Goal: Information Seeking & Learning: Learn about a topic

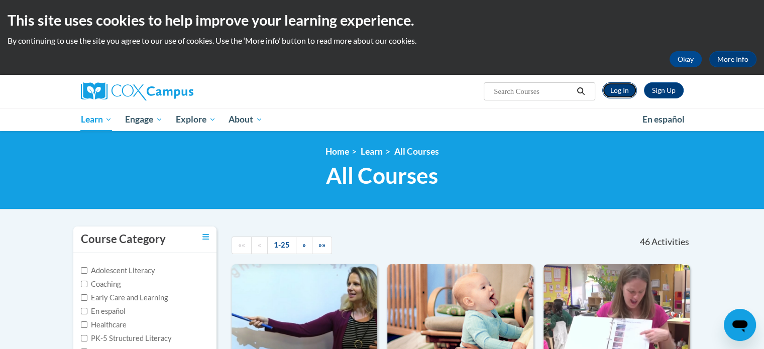
click at [617, 91] on link "Log In" at bounding box center [619, 90] width 35 height 16
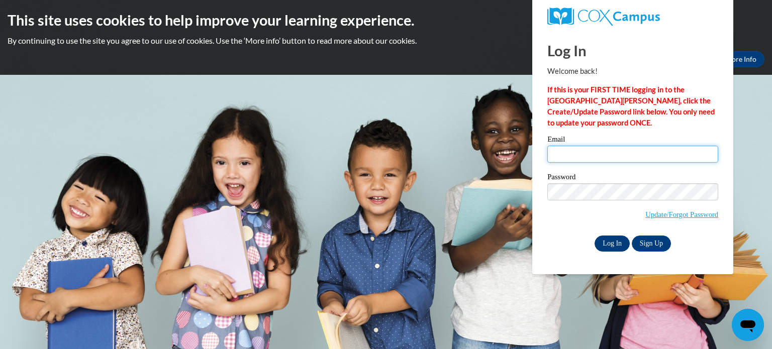
type input "erica.young@jeffcityschools.org"
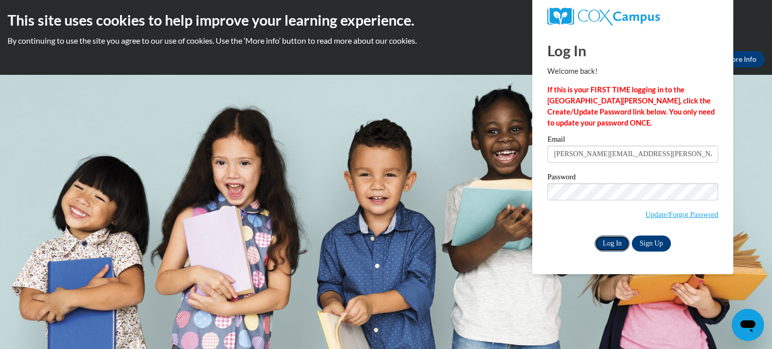
click at [611, 242] on input "Log In" at bounding box center [611, 244] width 35 height 16
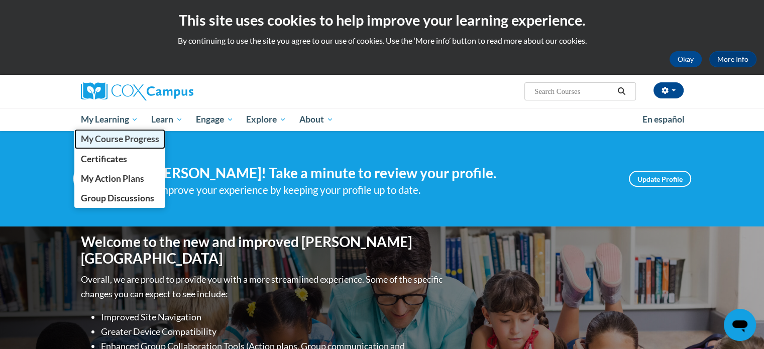
click at [135, 137] on span "My Course Progress" at bounding box center [119, 139] width 78 height 11
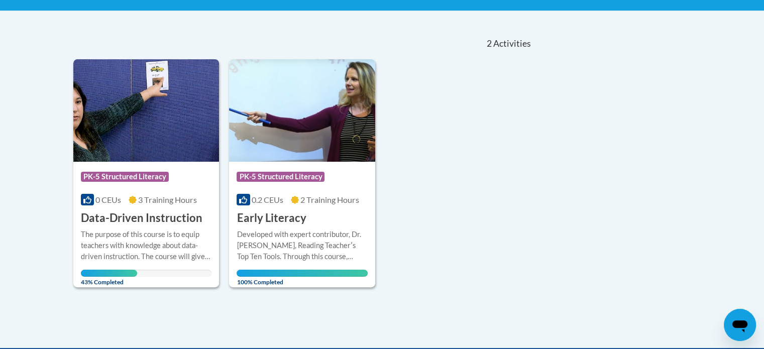
scroll to position [201, 0]
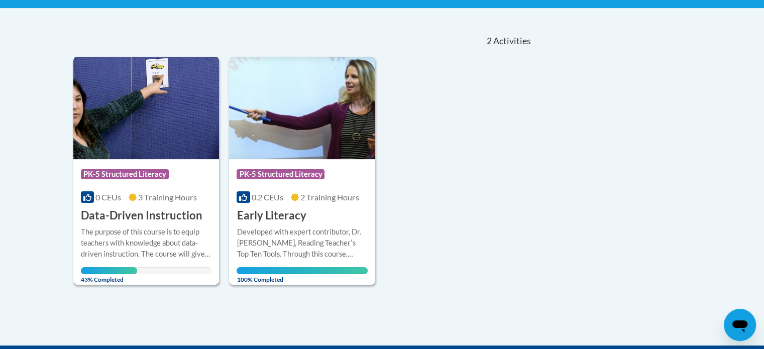
click at [177, 245] on div "The purpose of this course is to equip teachers with knowledge about data-drive…" at bounding box center [146, 243] width 131 height 33
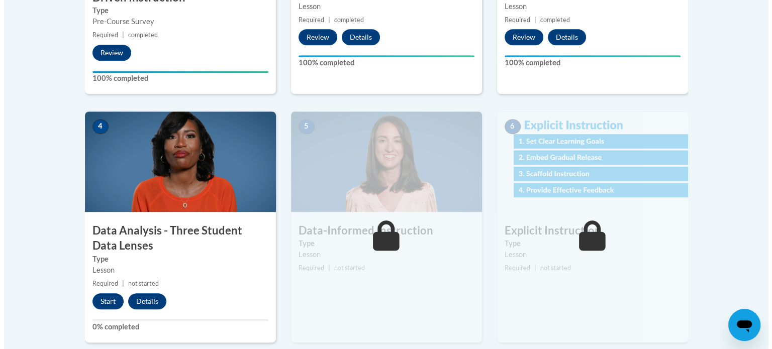
scroll to position [482, 0]
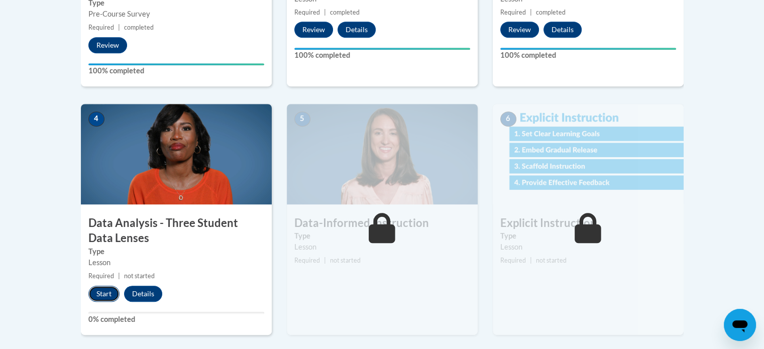
click at [102, 293] on button "Start" at bounding box center [103, 294] width 31 height 16
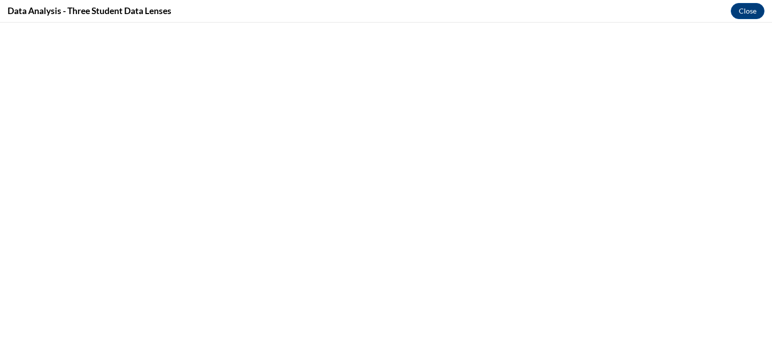
click at [754, 10] on button "Close" at bounding box center [747, 11] width 34 height 16
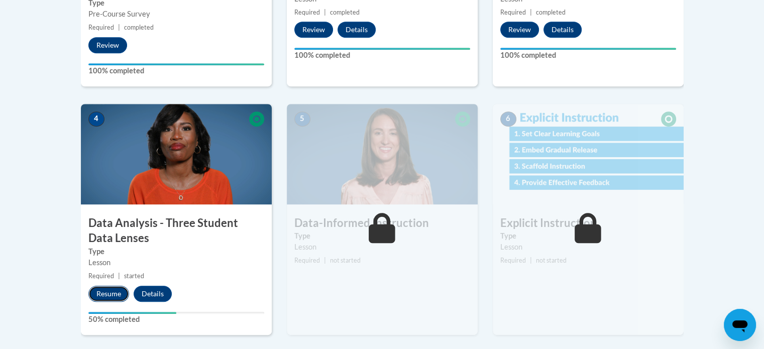
click at [101, 294] on button "Resume" at bounding box center [108, 294] width 41 height 16
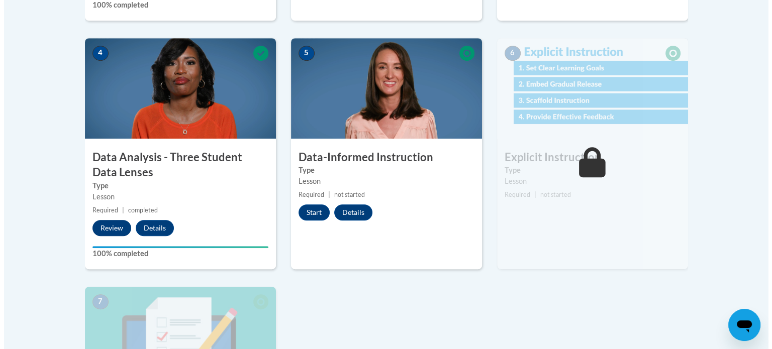
scroll to position [546, 0]
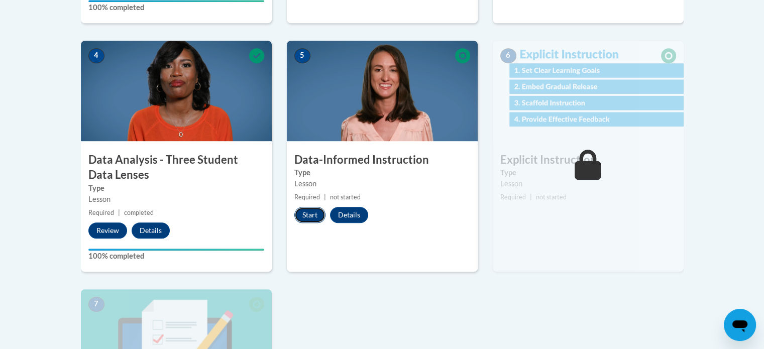
click at [298, 212] on button "Start" at bounding box center [309, 215] width 31 height 16
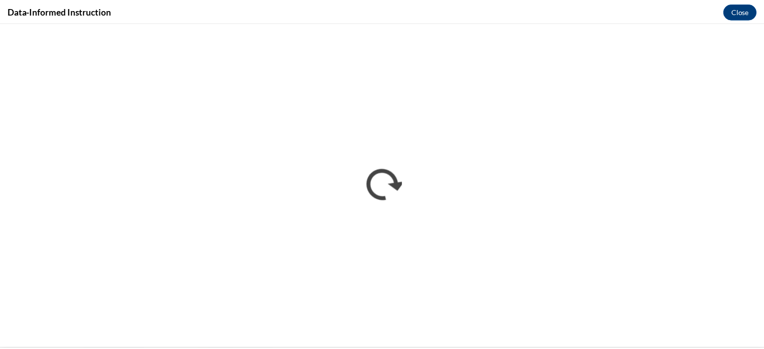
scroll to position [0, 0]
